Goal: Information Seeking & Learning: Learn about a topic

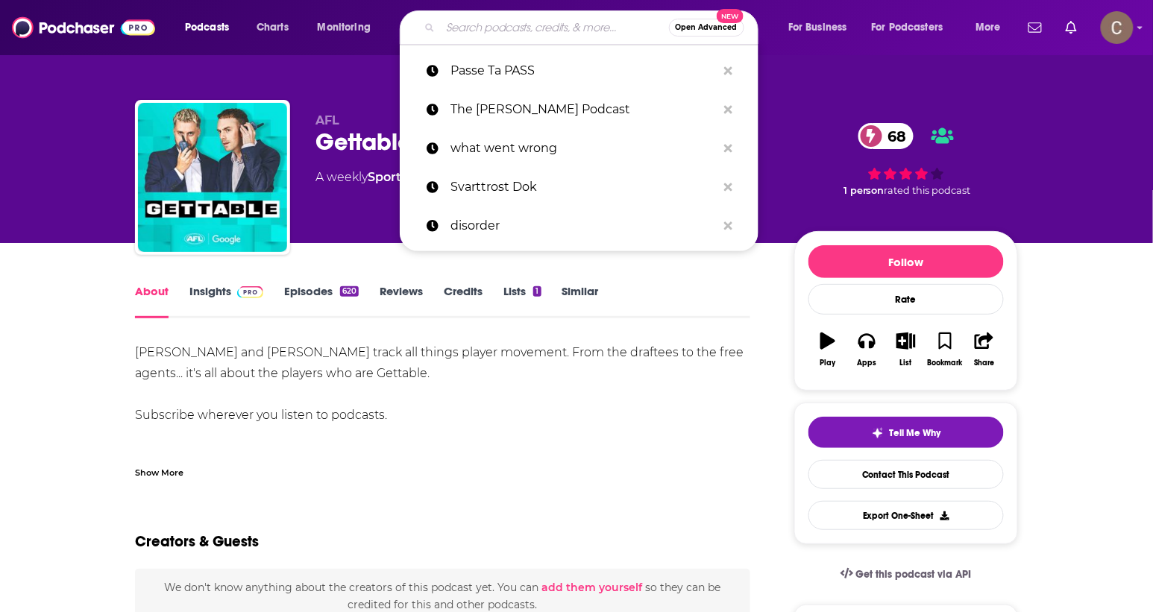
type input "passe ta pass"
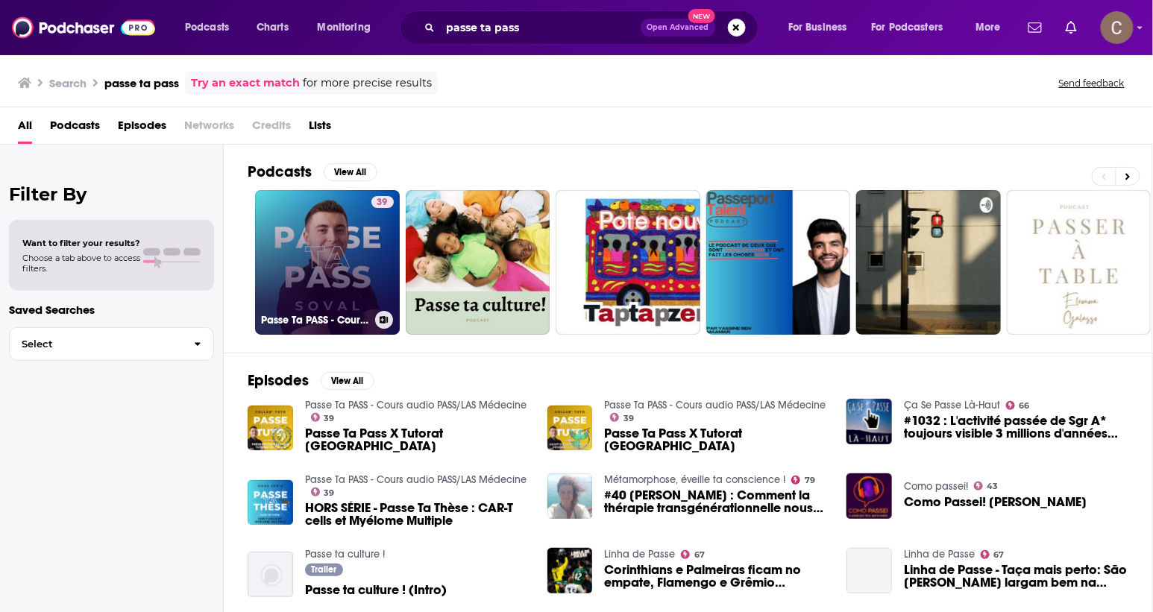
click at [304, 212] on link "39 Passe Ta PASS - Cours audio PASS/LAS Médecine" at bounding box center [327, 262] width 145 height 145
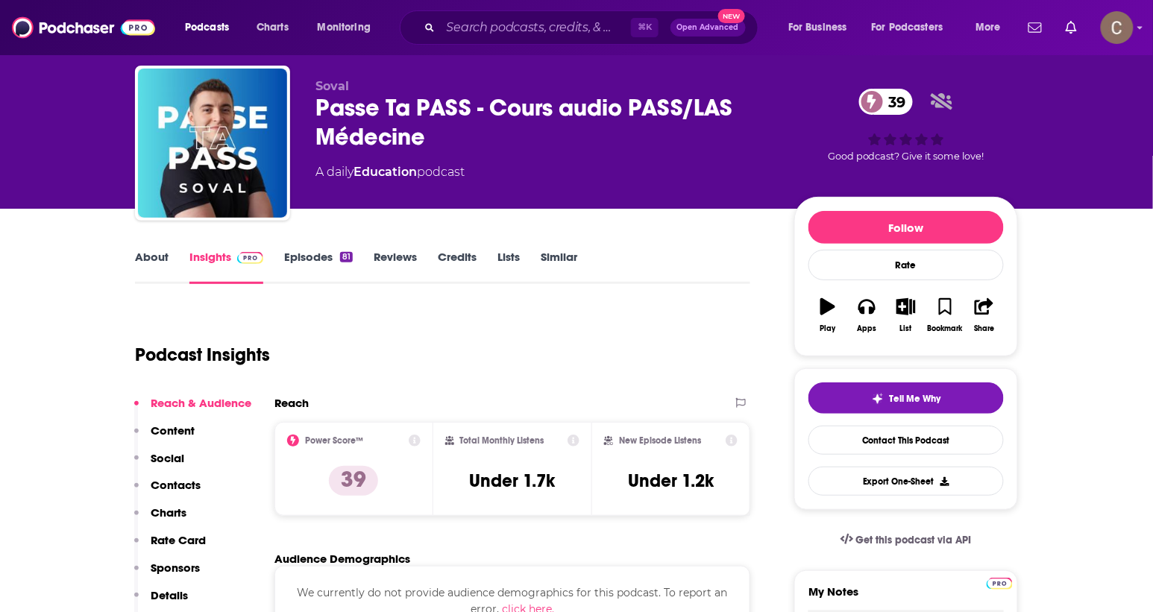
scroll to position [38, 0]
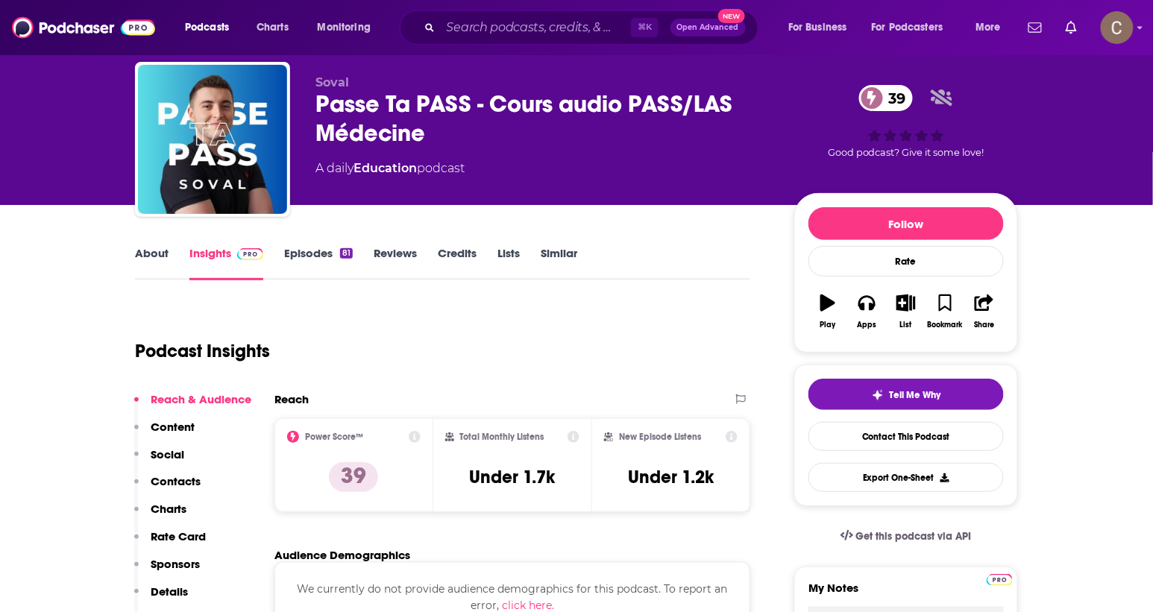
click at [345, 256] on div "81" at bounding box center [346, 253] width 13 height 10
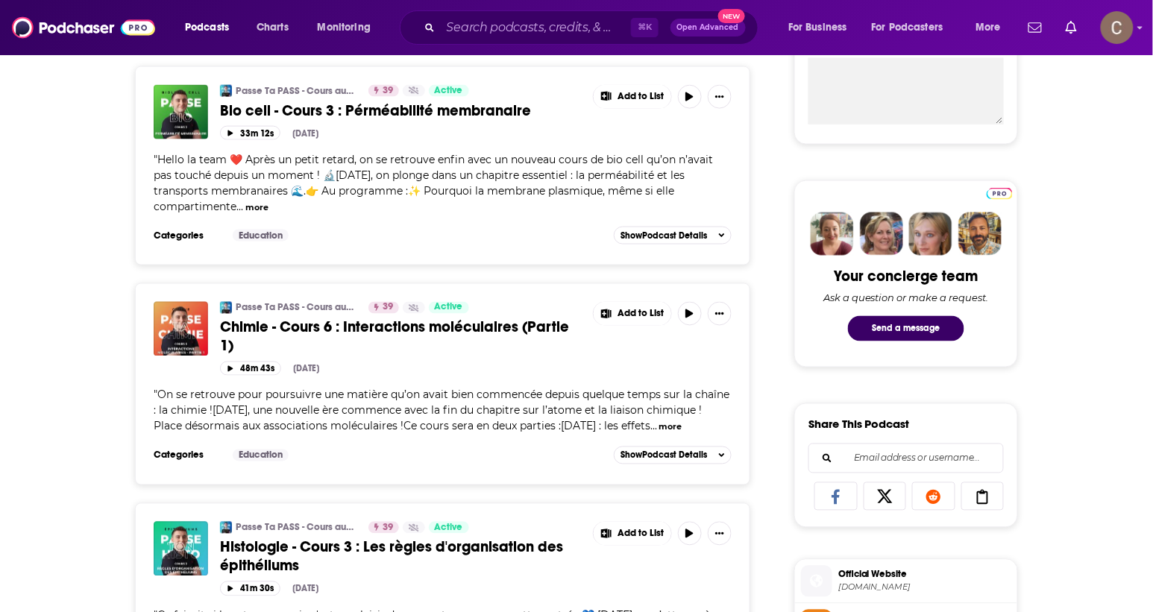
scroll to position [598, 0]
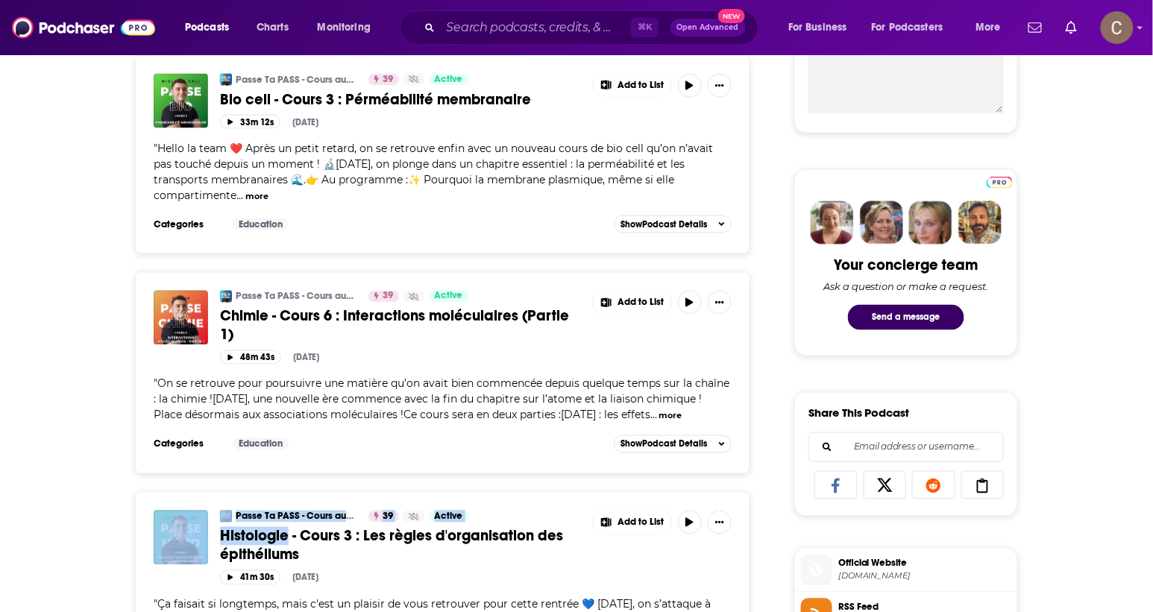
drag, startPoint x: 210, startPoint y: 535, endPoint x: 289, endPoint y: 536, distance: 79.1
click at [289, 536] on div "Passe Ta PASS - Cours audio PASS/LAS Médecine 39 Active Histologie - Cours 3 : …" at bounding box center [443, 548] width 578 height 74
copy div "Passe Ta PASS - Cours audio PASS/LAS Médecine 39 Active Histologie"
